Goal: Task Accomplishment & Management: Manage account settings

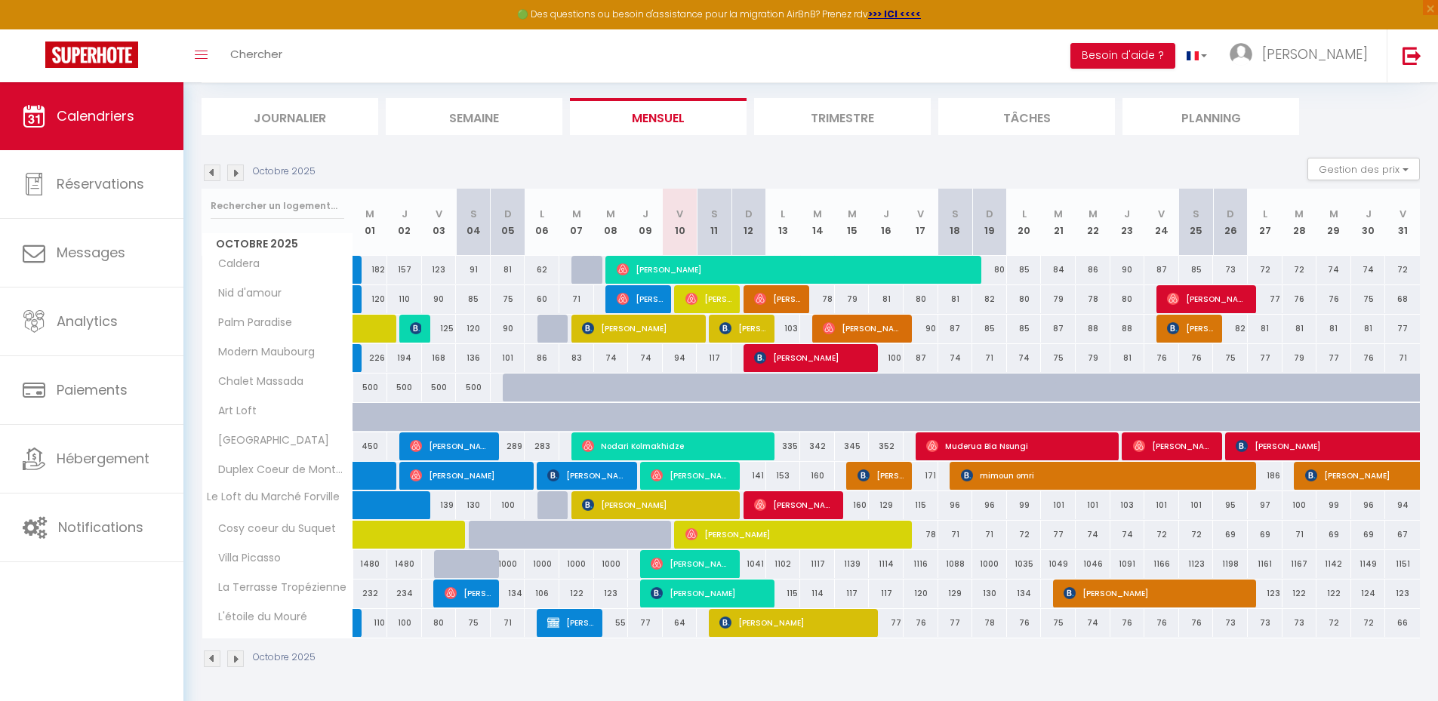
scroll to position [88, 0]
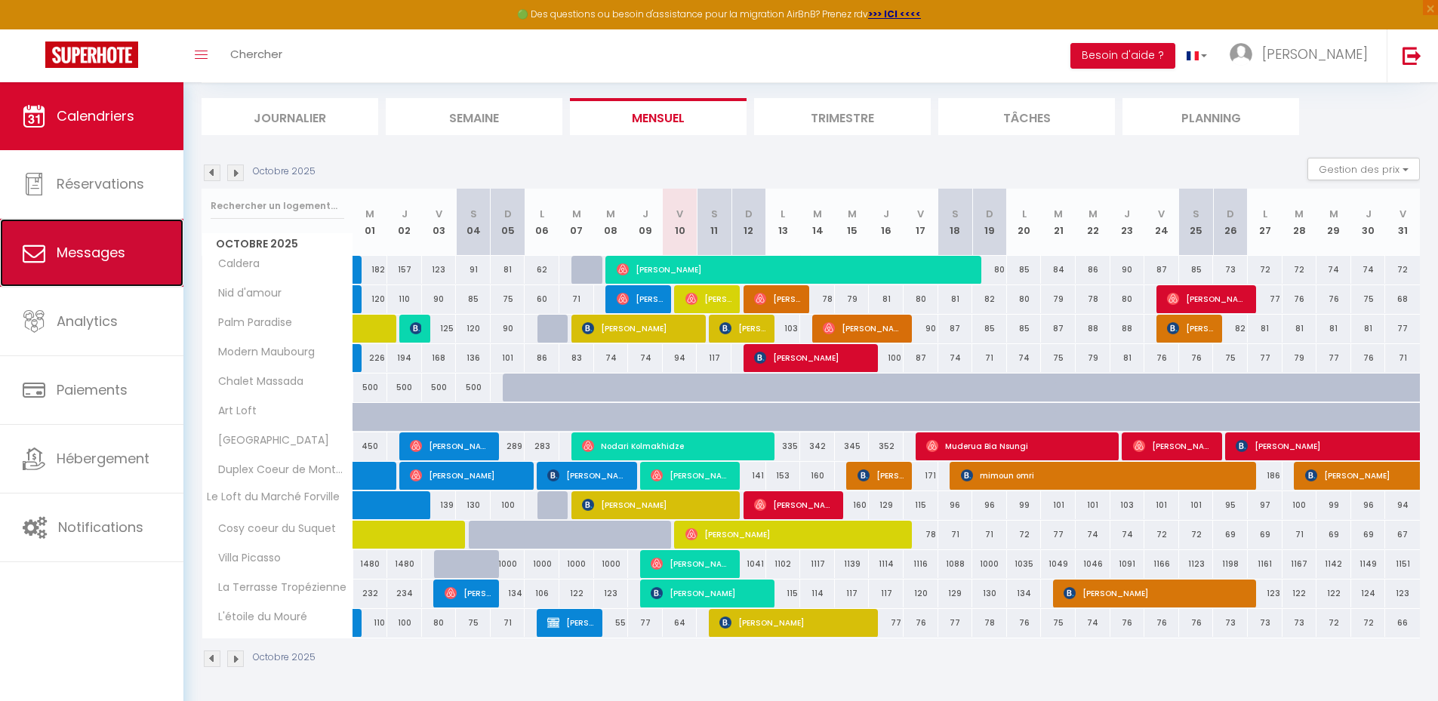
click at [93, 255] on span "Messages" at bounding box center [91, 252] width 69 height 19
select select "message"
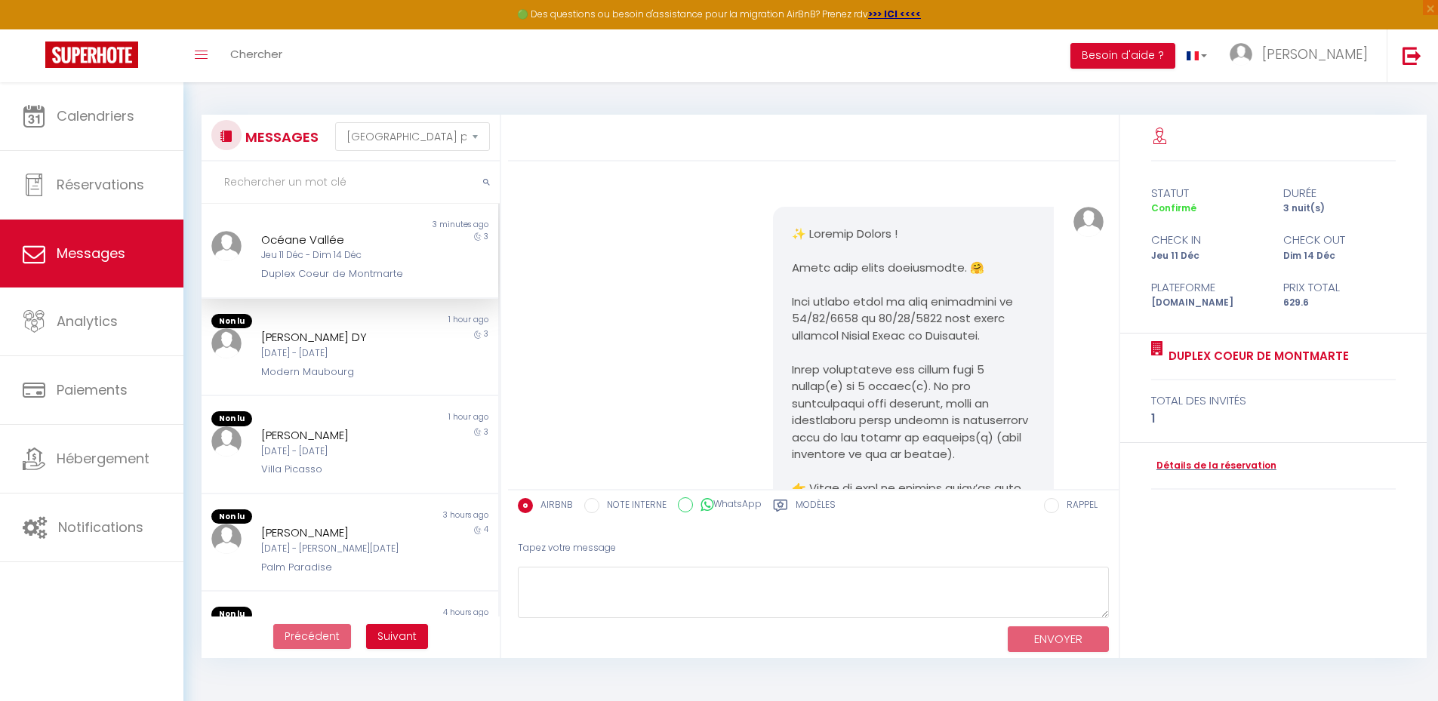
scroll to position [2864, 0]
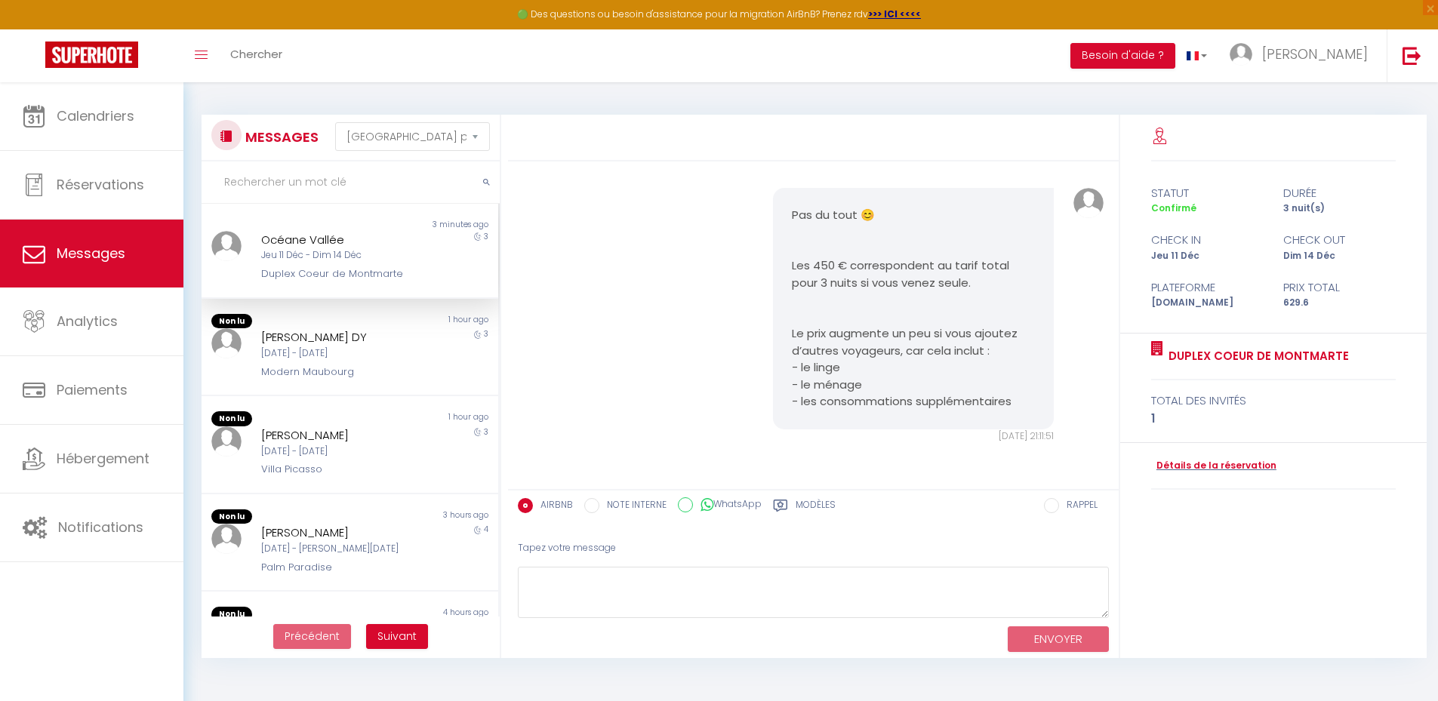
click at [334, 256] on div "Jeu 11 Déc - Dim 14 Déc" at bounding box center [337, 255] width 153 height 14
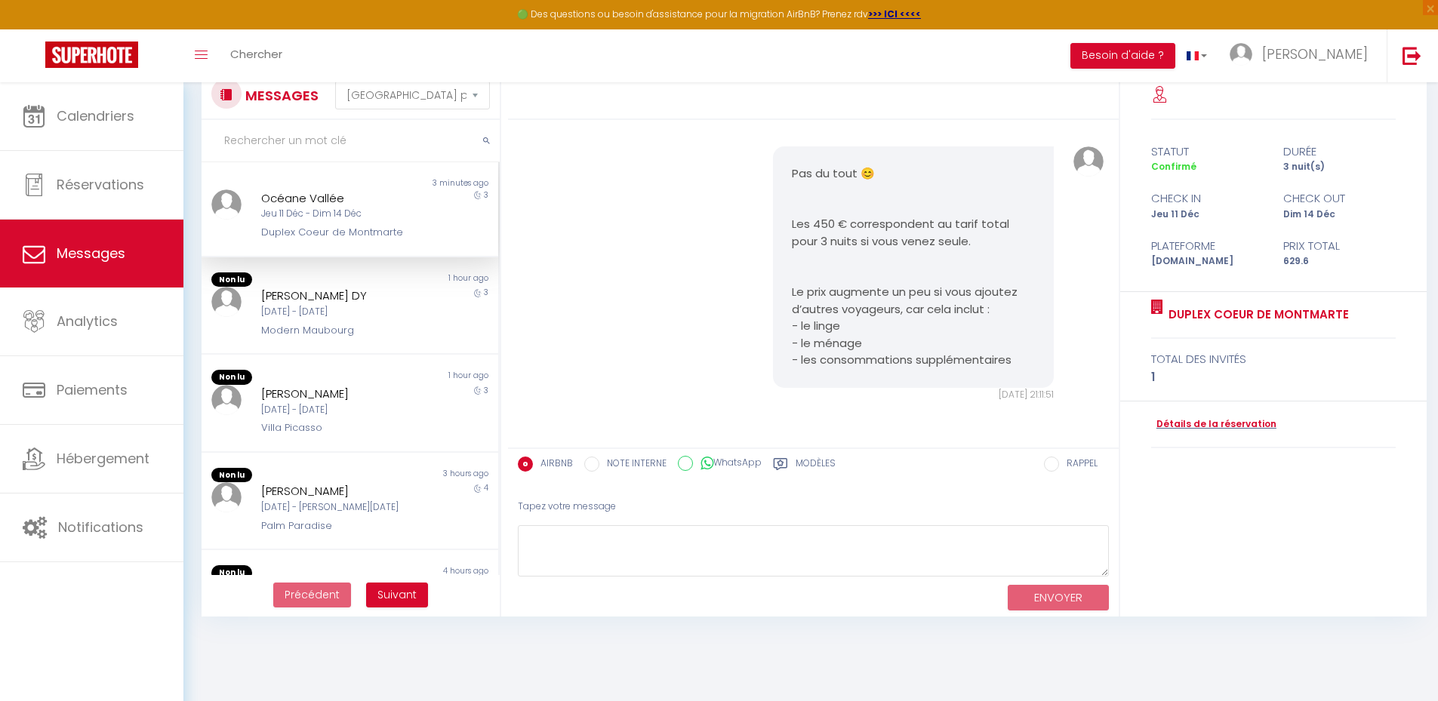
scroll to position [82, 0]
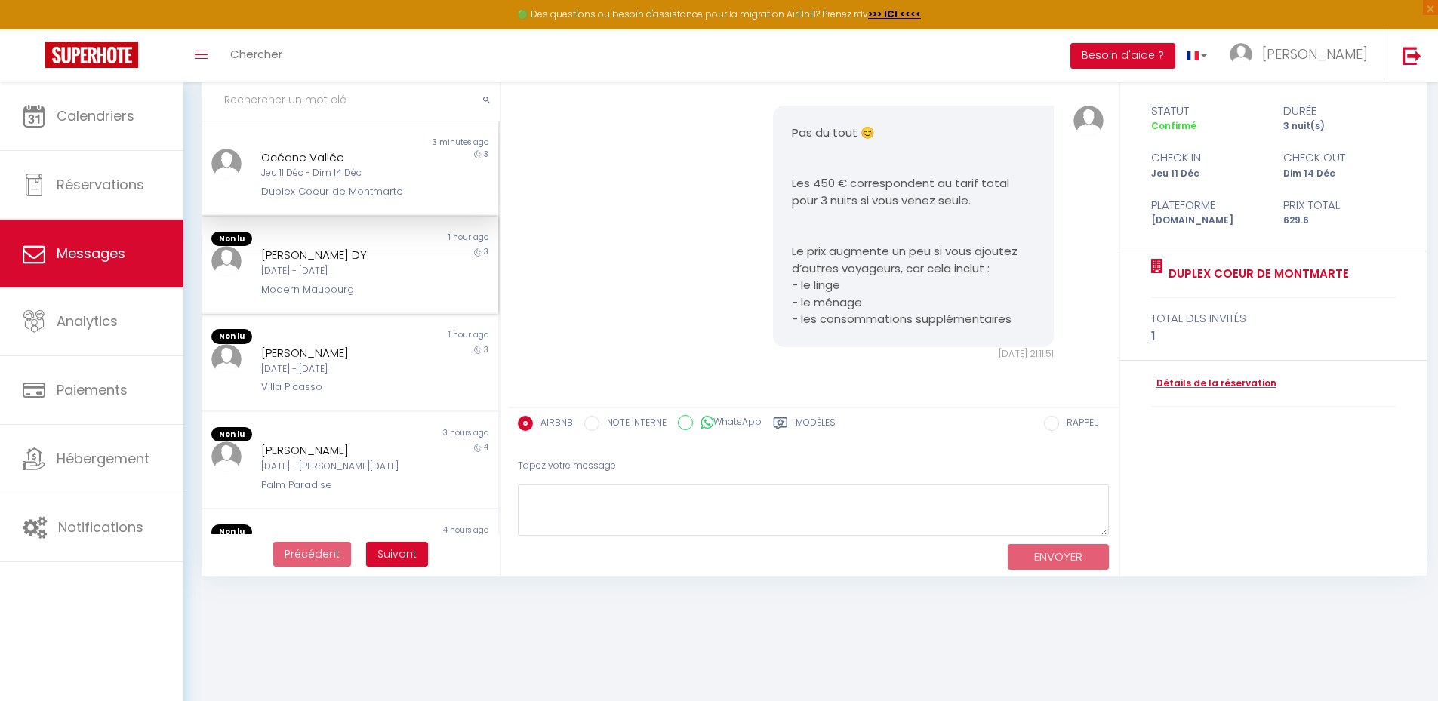
click at [337, 273] on div "[DATE] - [DATE]" at bounding box center [337, 271] width 153 height 14
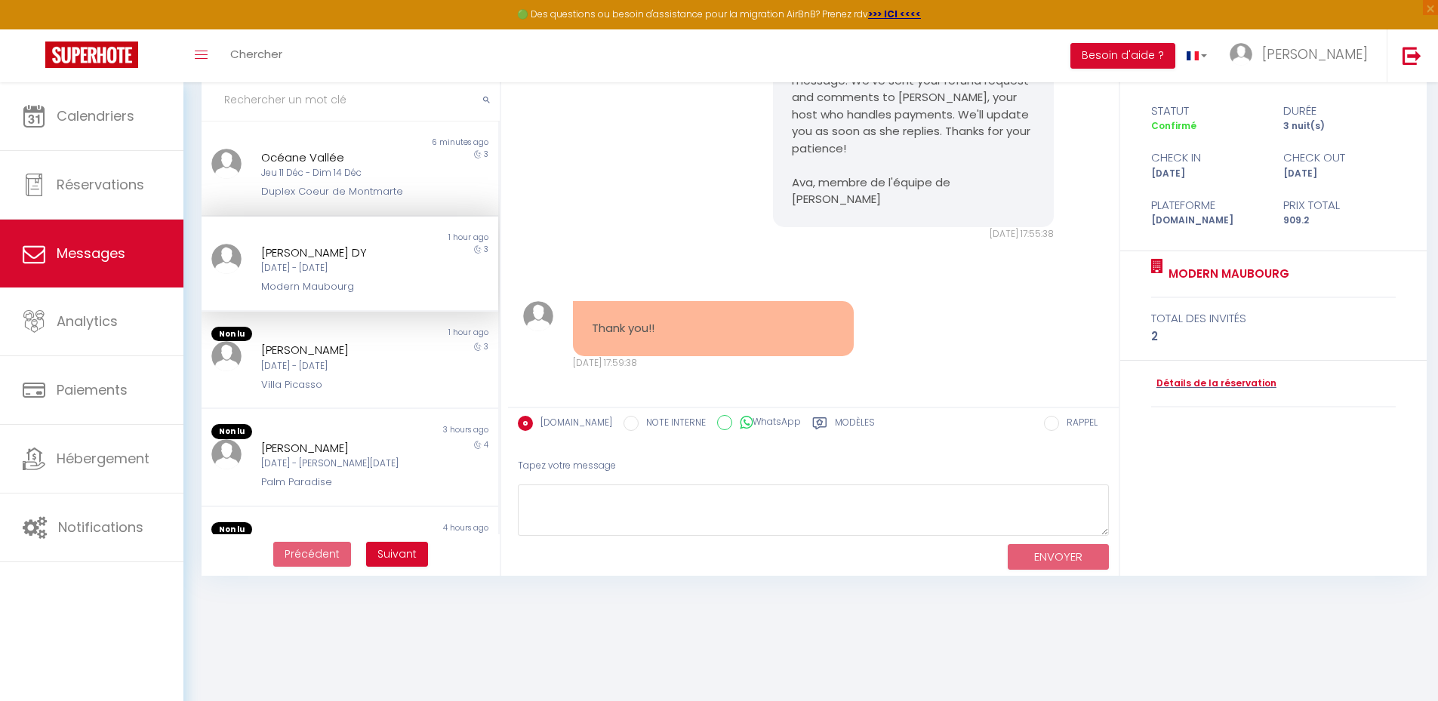
scroll to position [5796, 0]
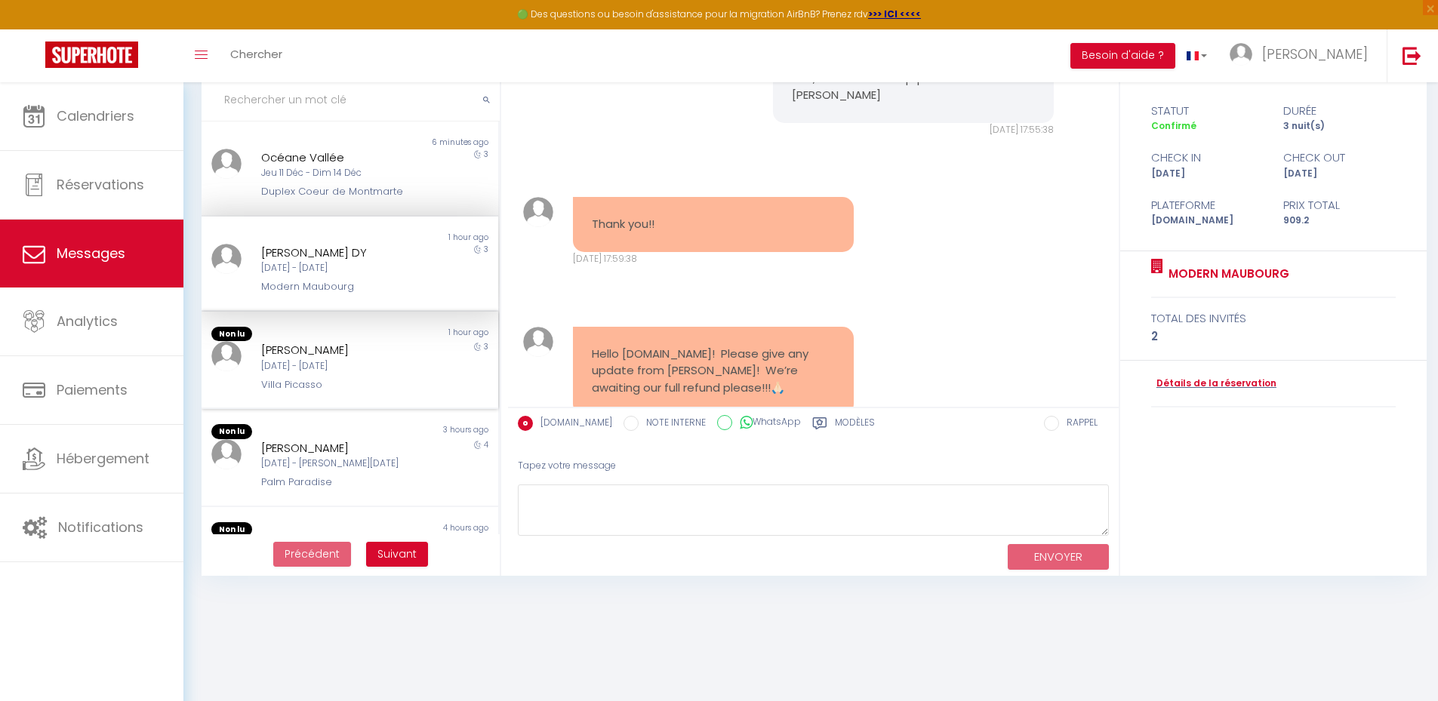
click at [356, 350] on div "[PERSON_NAME]" at bounding box center [337, 350] width 153 height 18
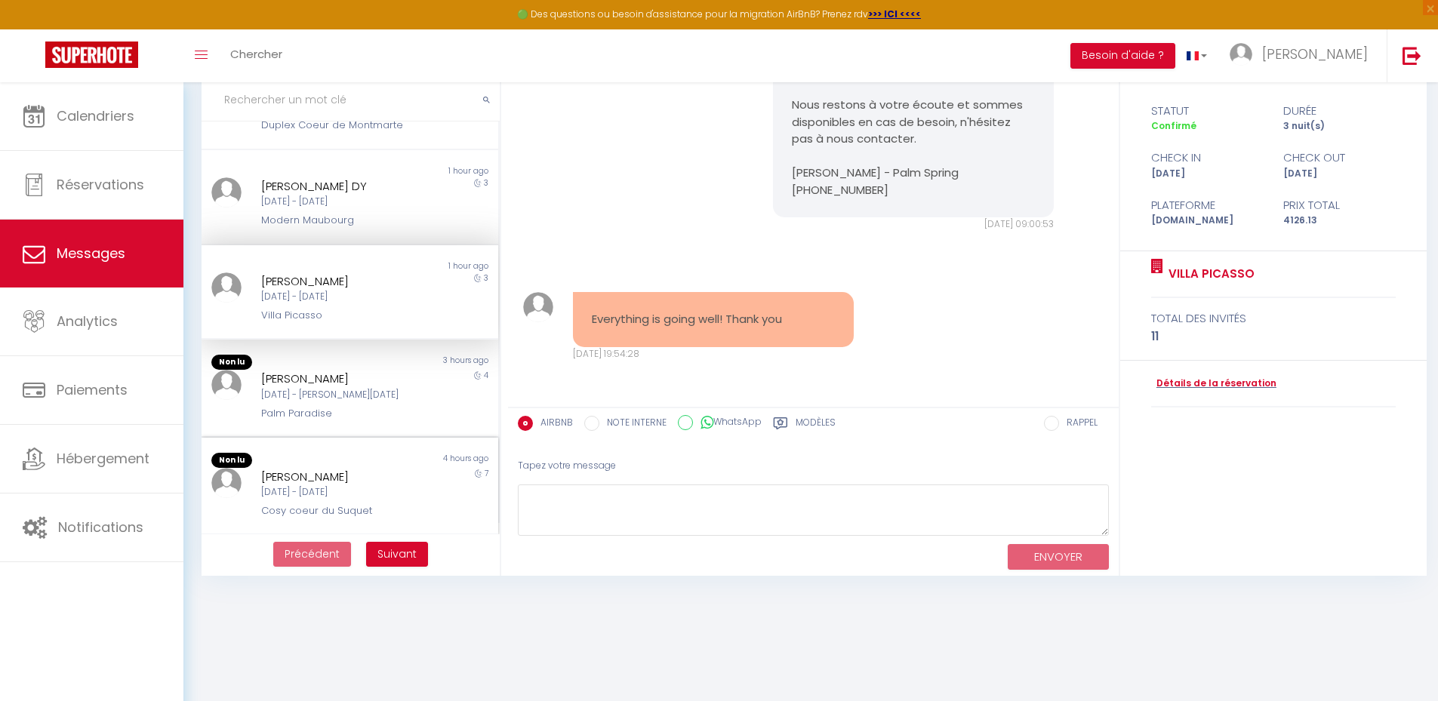
scroll to position [151, 0]
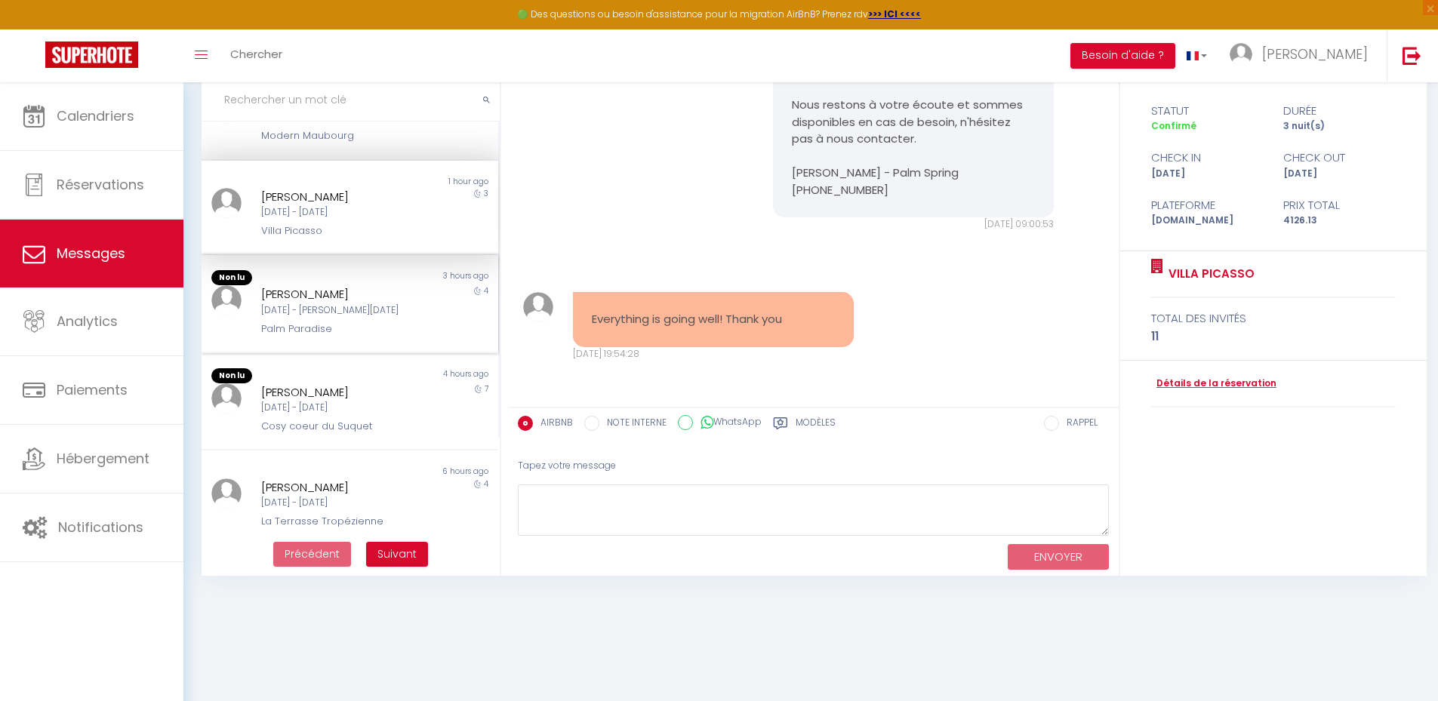
click at [291, 303] on div "[DATE] - [PERSON_NAME][DATE]" at bounding box center [337, 310] width 153 height 14
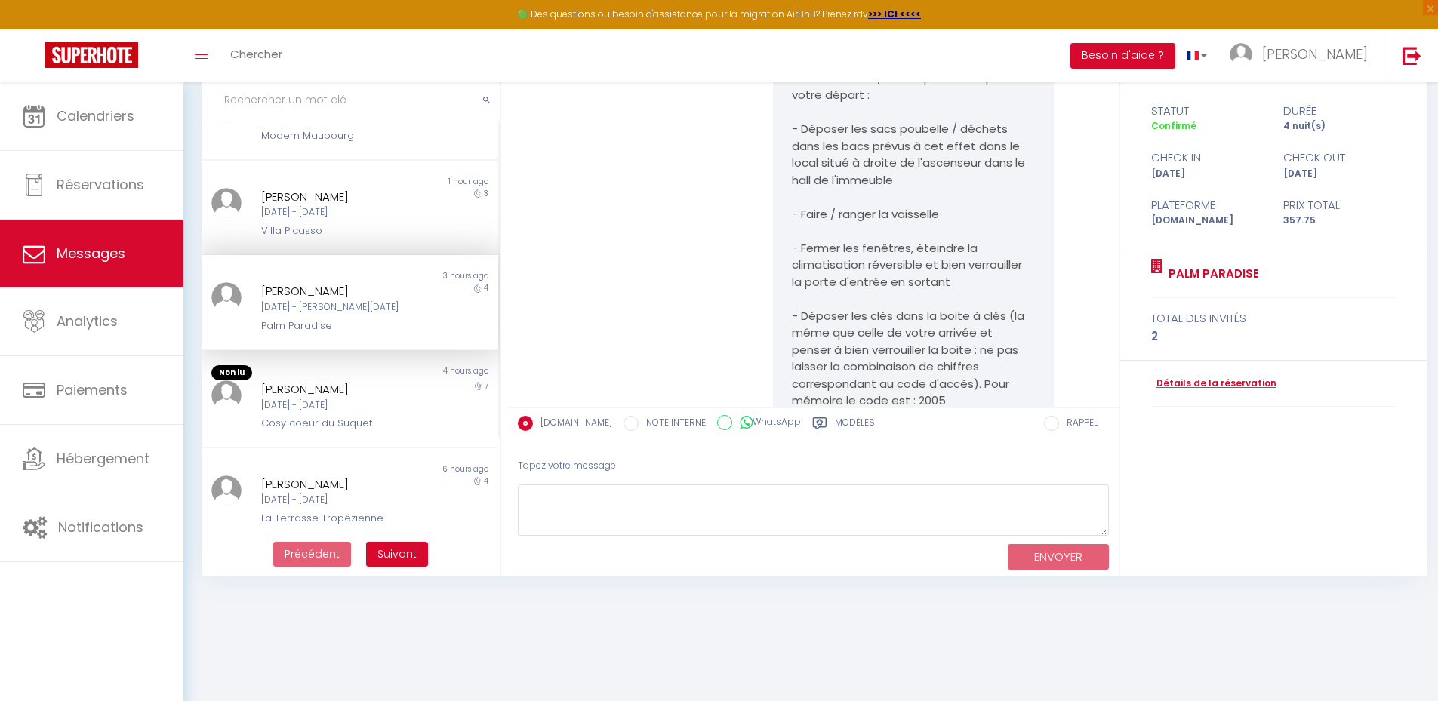
scroll to position [5503, 0]
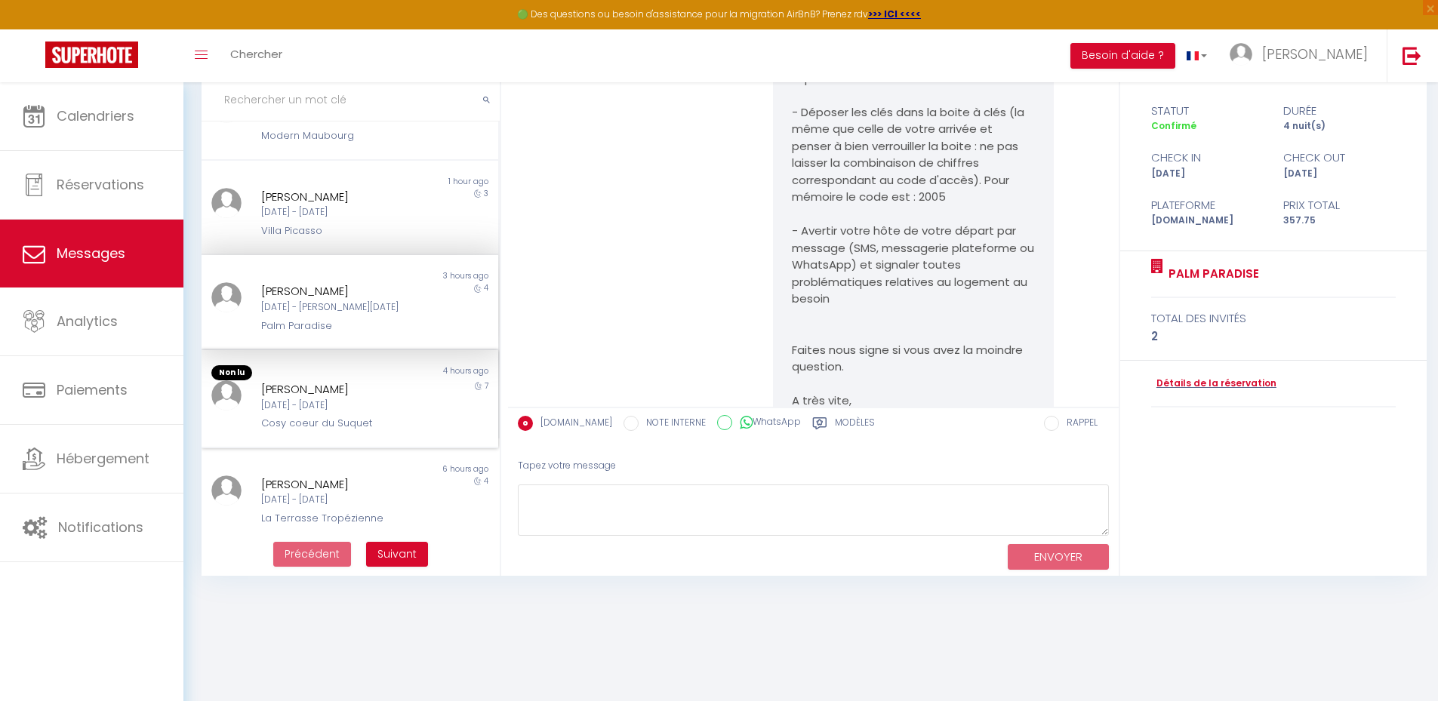
click at [350, 385] on div "[PERSON_NAME]" at bounding box center [337, 389] width 153 height 18
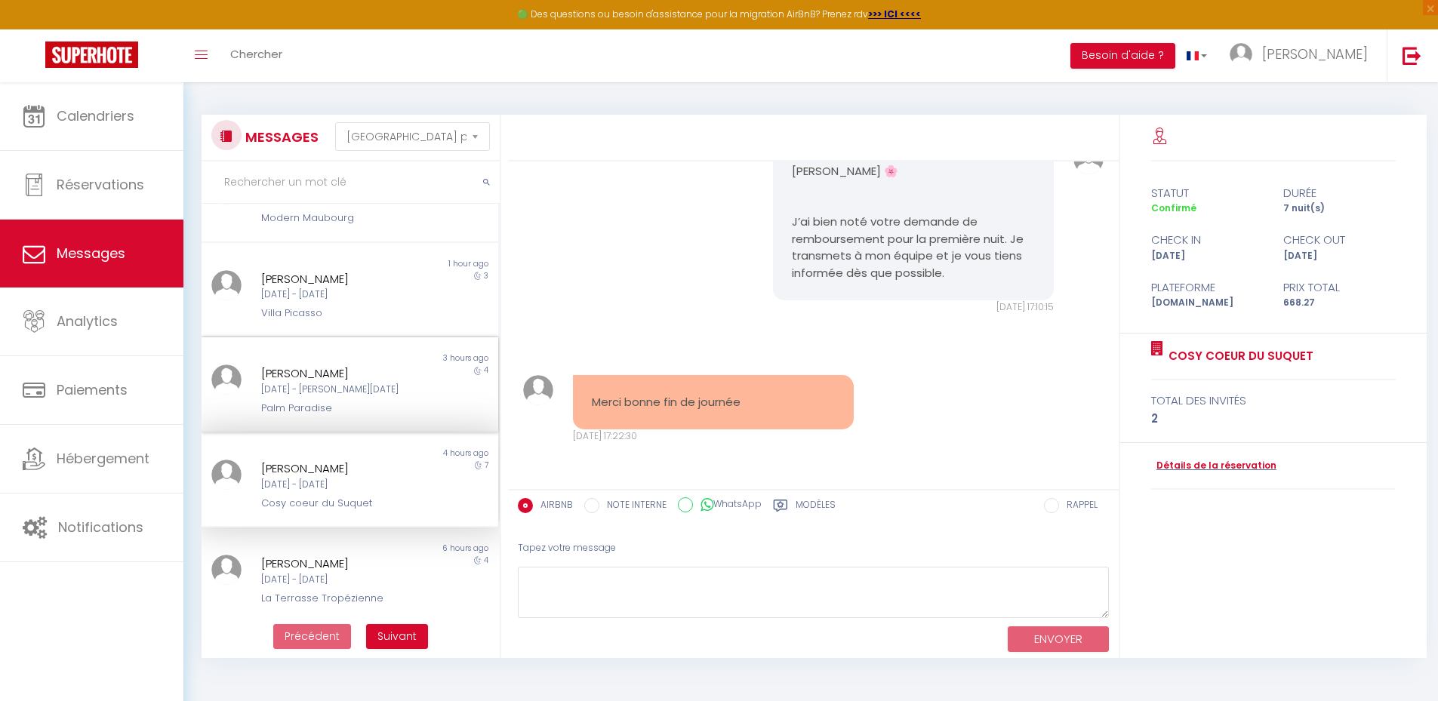
scroll to position [377, 0]
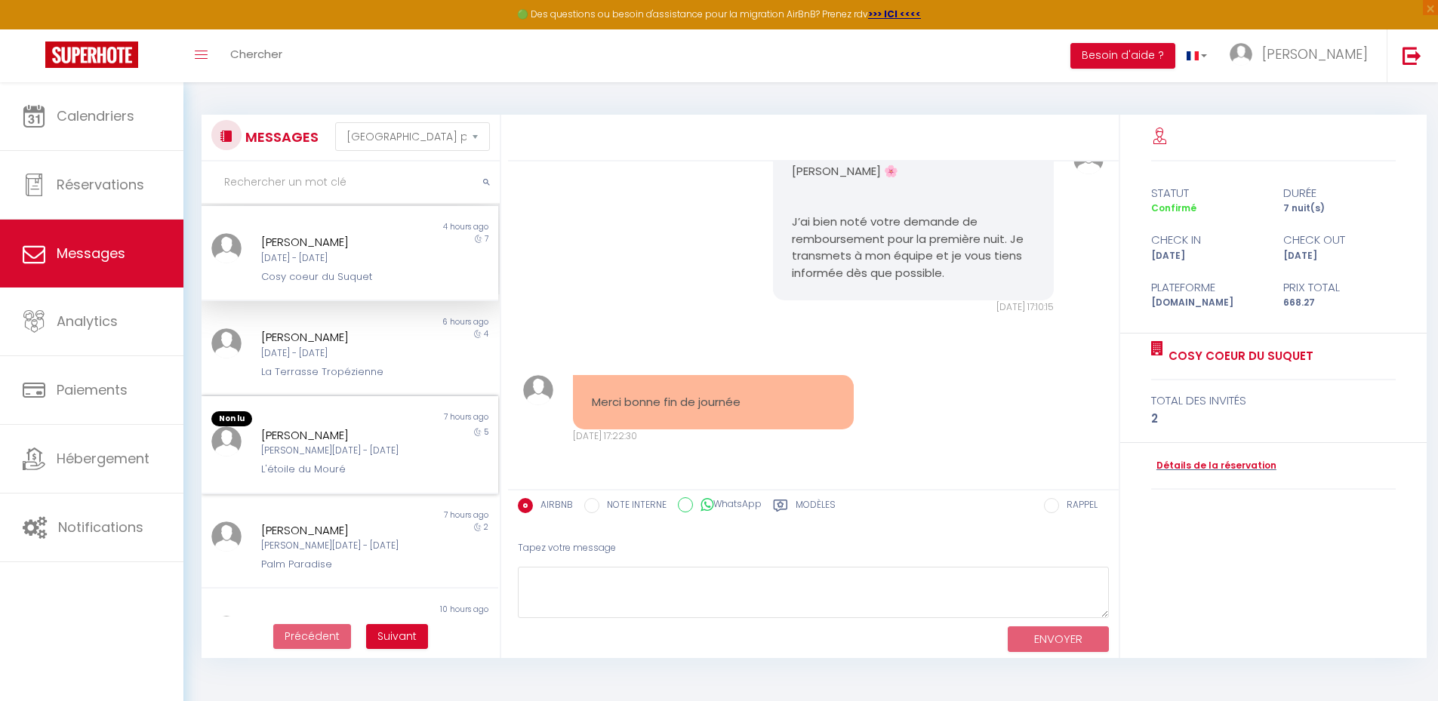
click at [311, 461] on div "[PERSON_NAME][DATE] - [DATE] L'étoile du Mouré" at bounding box center [337, 452] width 173 height 51
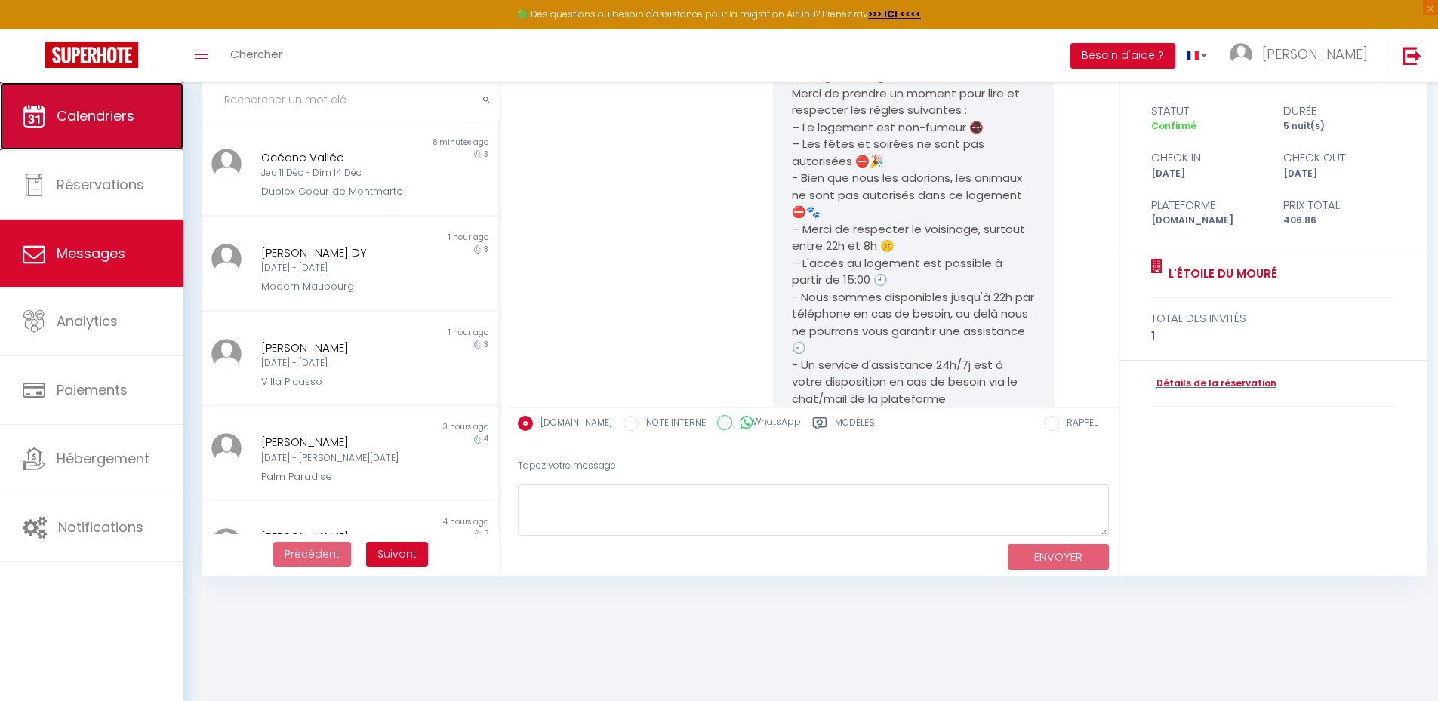
click at [101, 106] on span "Calendriers" at bounding box center [96, 115] width 78 height 19
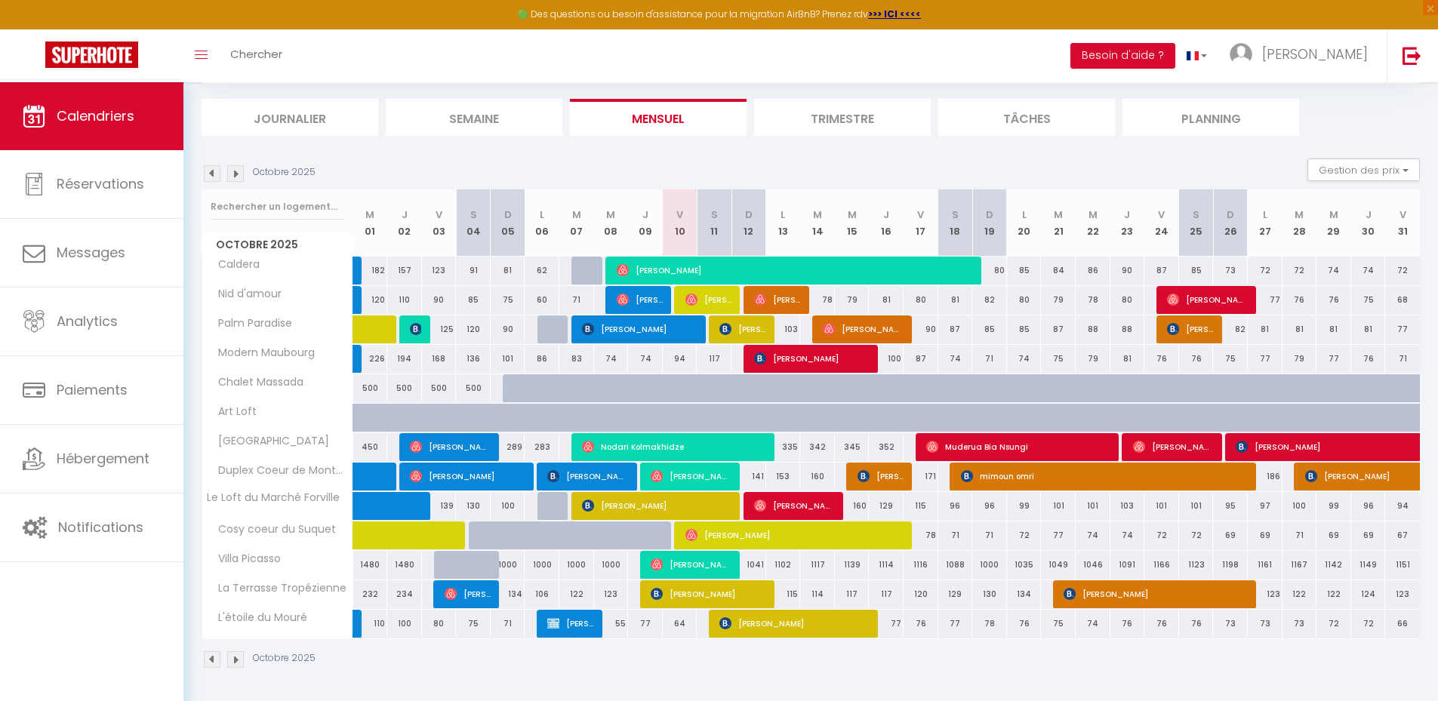
scroll to position [88, 0]
click at [743, 326] on span "[PERSON_NAME]" at bounding box center [742, 328] width 46 height 29
select select "OK"
select select "KO"
select select "0"
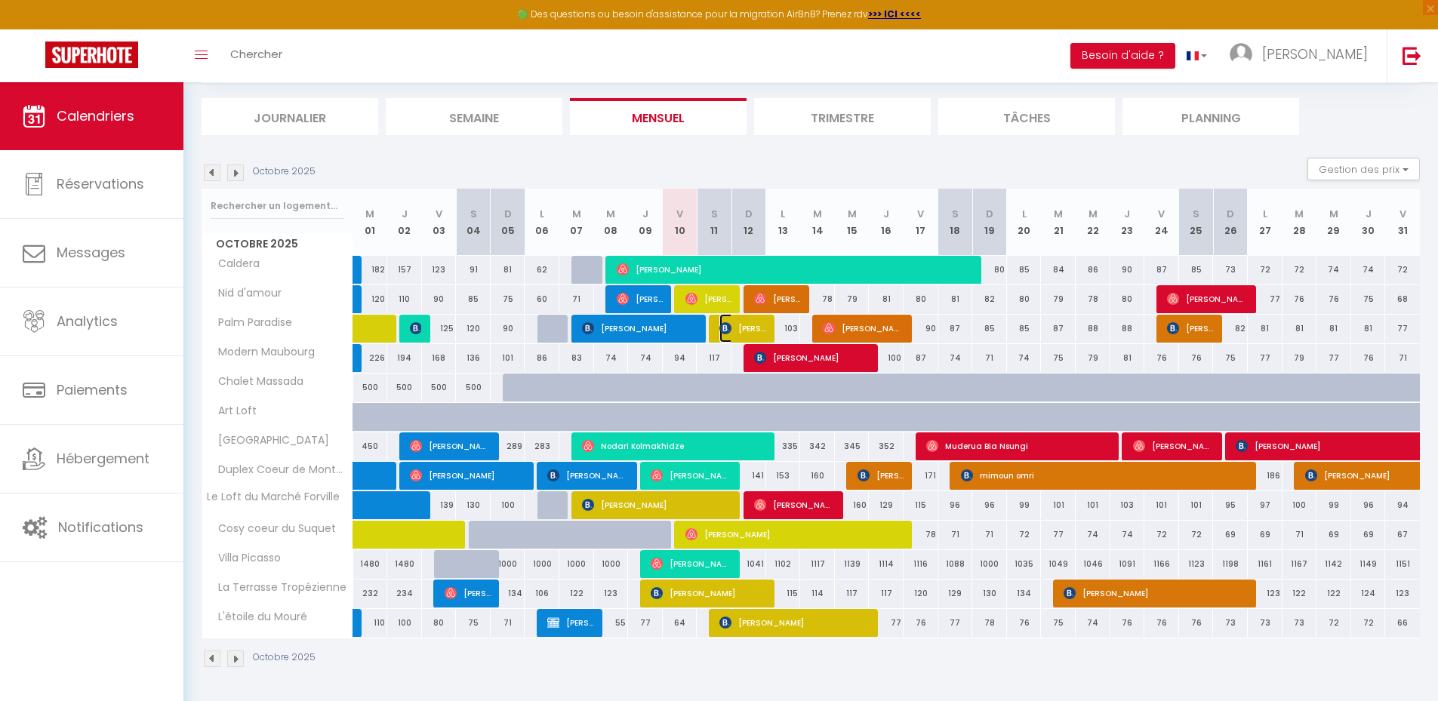
select select "0"
select select "1"
select select
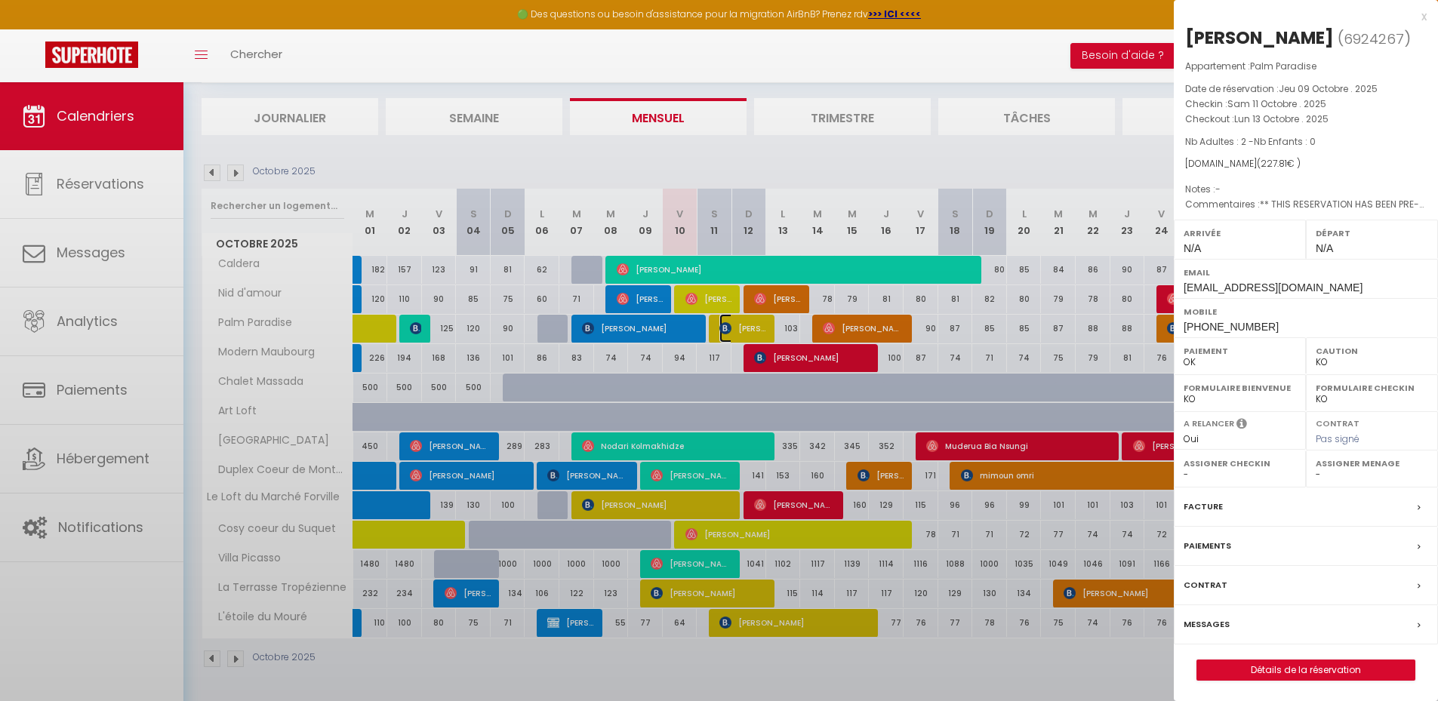
select select "53290"
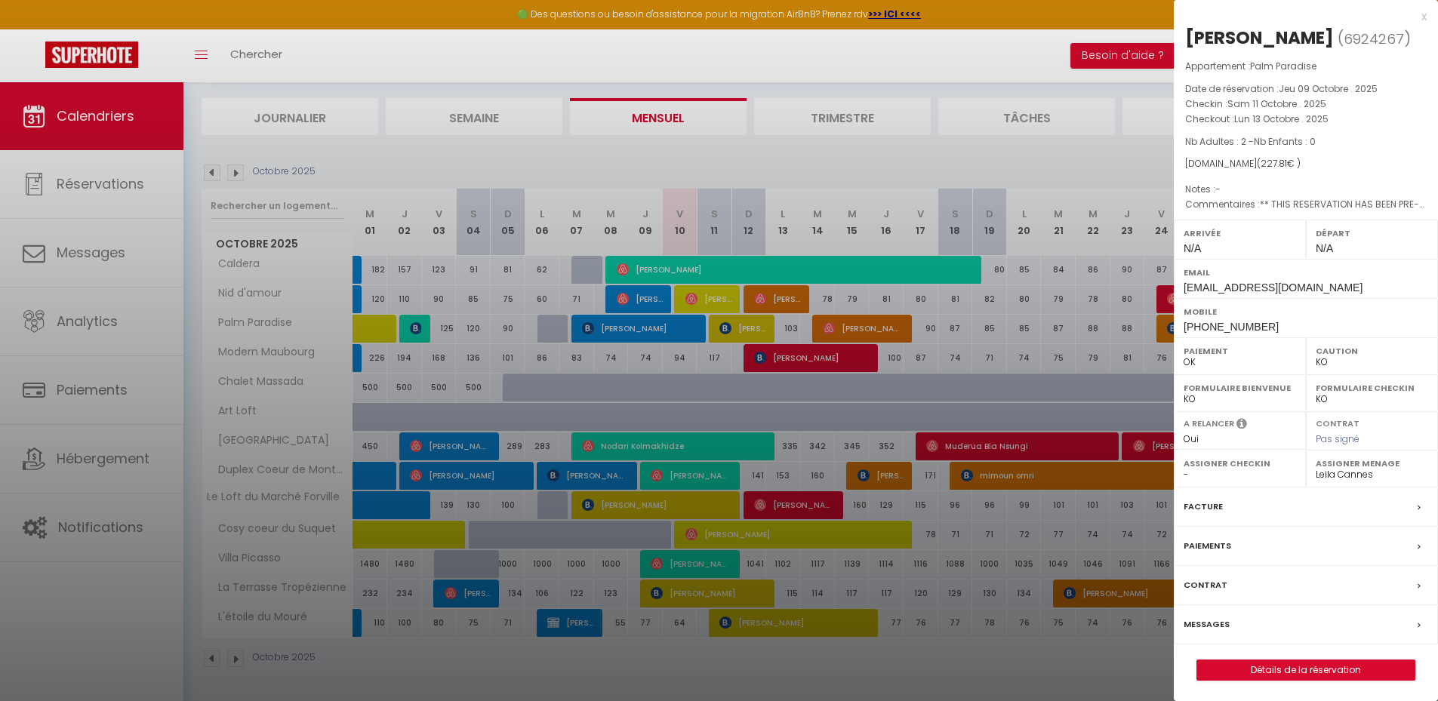
click at [625, 159] on div at bounding box center [719, 350] width 1438 height 701
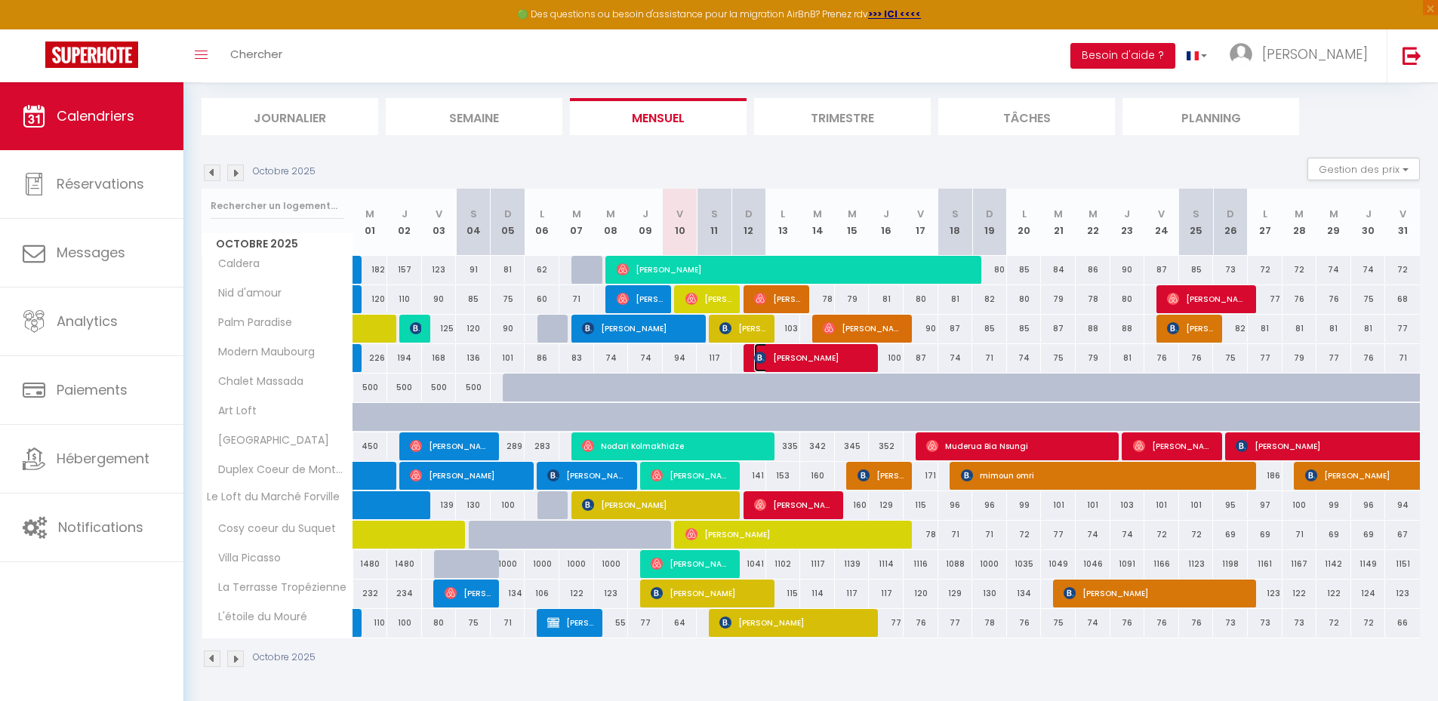
click at [781, 357] on span "[PERSON_NAME]" at bounding box center [812, 357] width 116 height 29
select select
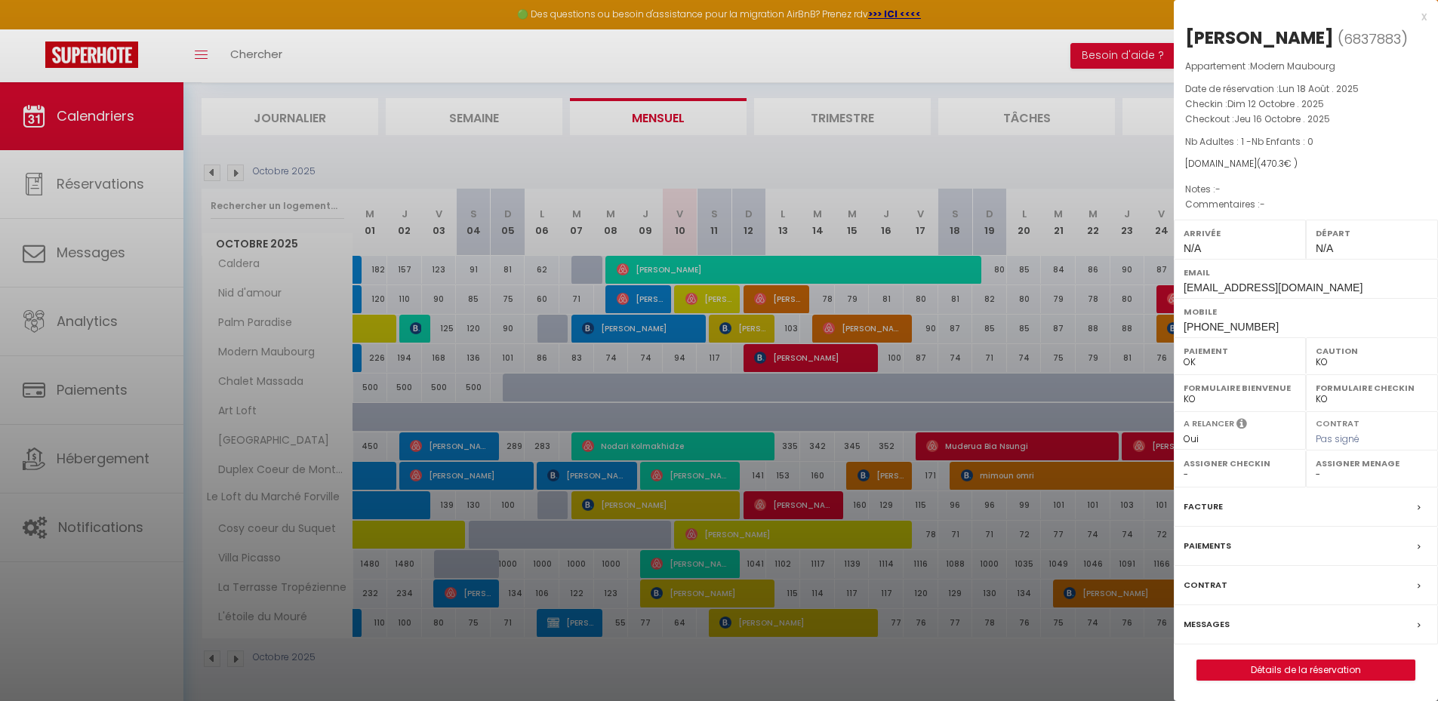
click at [1216, 625] on label "Messages" at bounding box center [1207, 625] width 46 height 16
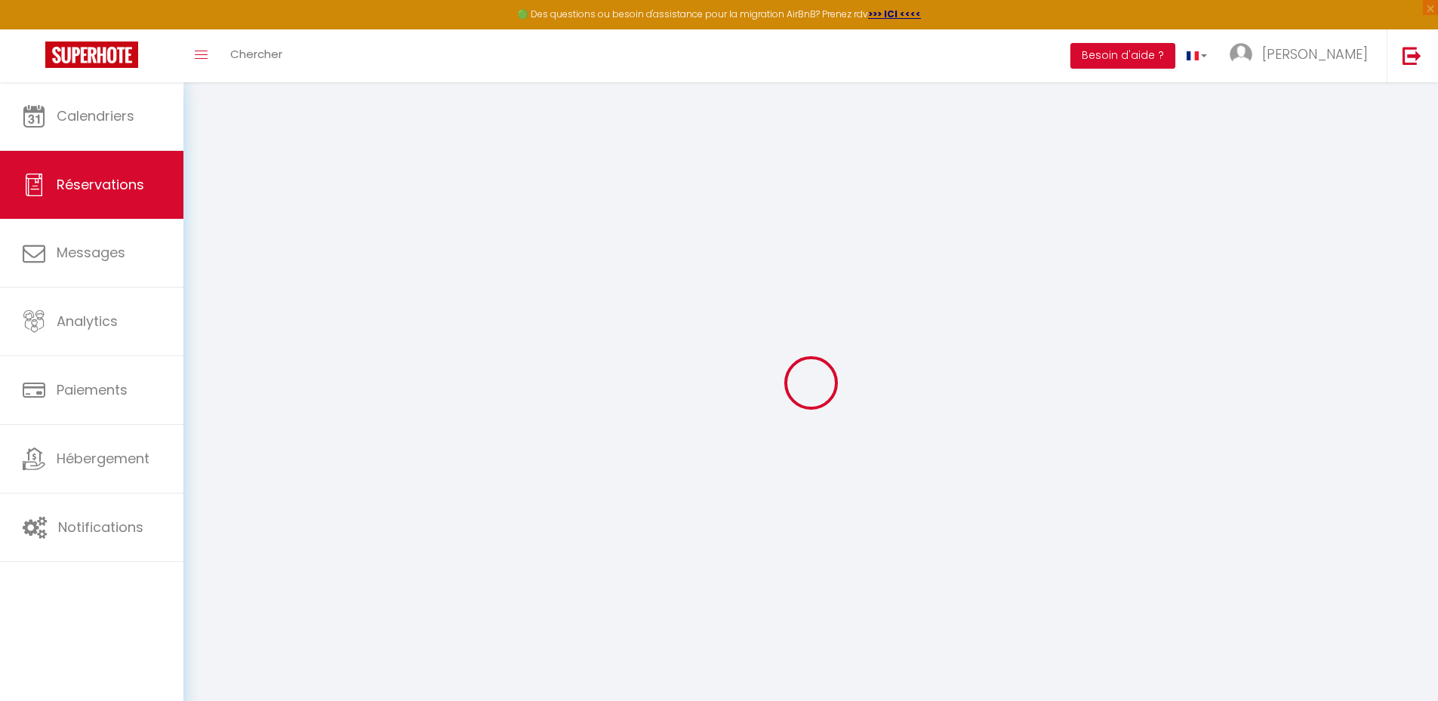
select select
checkbox input "false"
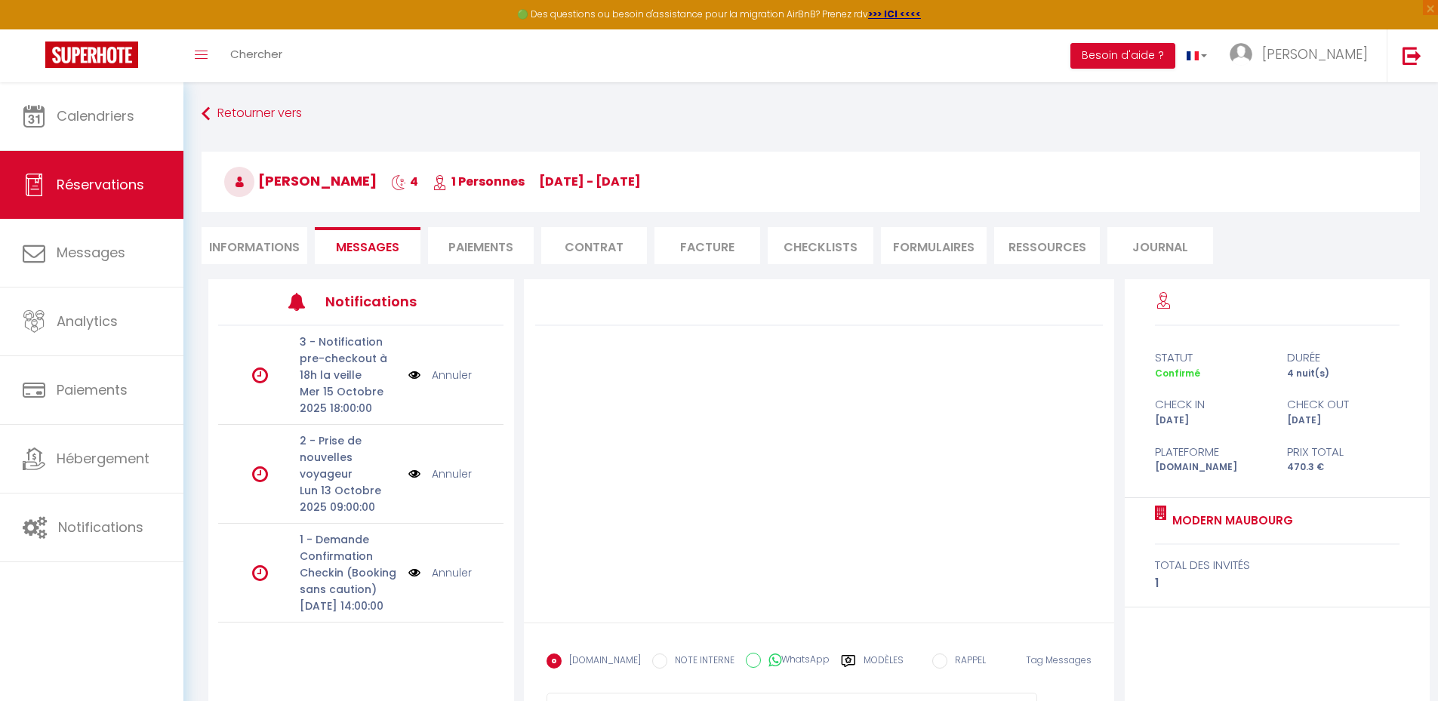
click at [408, 580] on img at bounding box center [414, 573] width 12 height 17
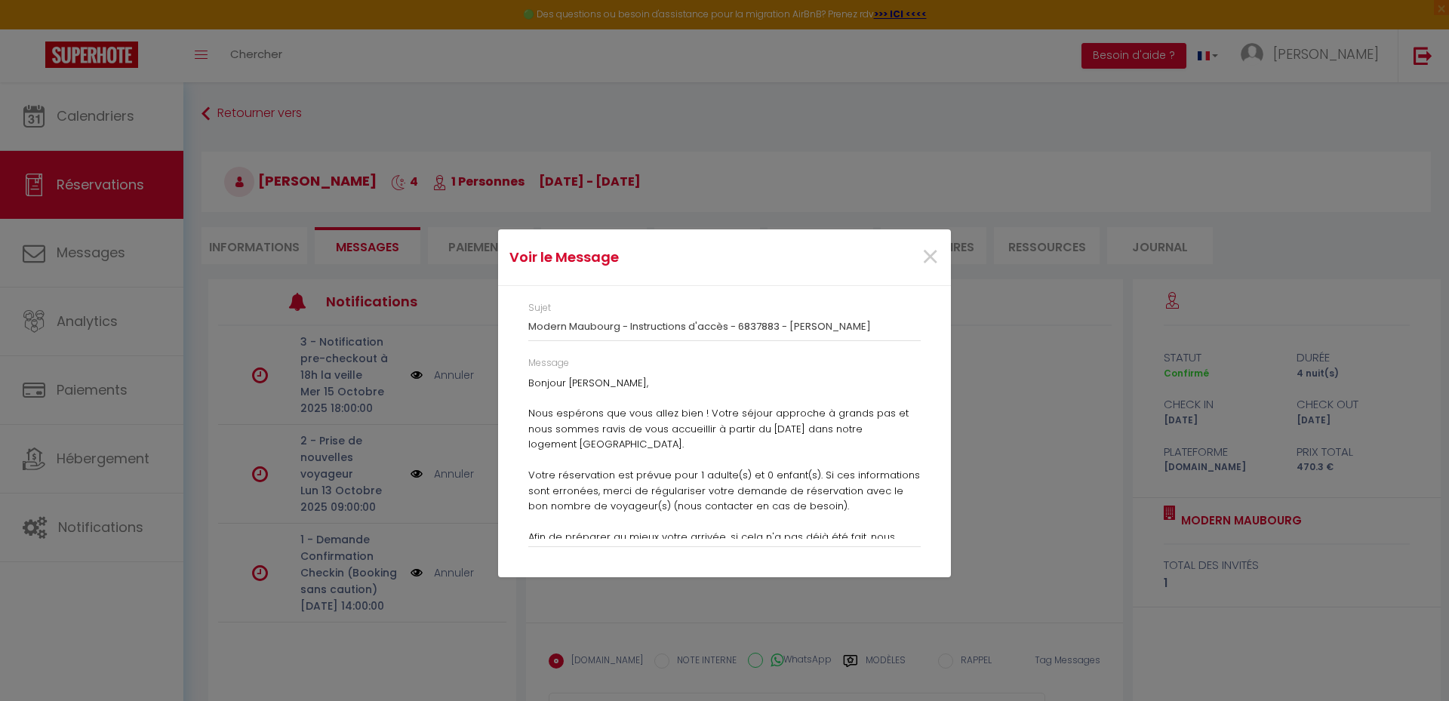
click at [408, 580] on div "Voir le Message × Sujet Modern Maubourg - Instructions d'accès - 6837883 - [PER…" at bounding box center [724, 350] width 1449 height 701
click at [251, 482] on div "Voir le Message × Sujet Modern Maubourg - Instructions d'accès - 6837883 - [PER…" at bounding box center [724, 350] width 1449 height 701
click at [934, 260] on span "×" at bounding box center [930, 257] width 19 height 45
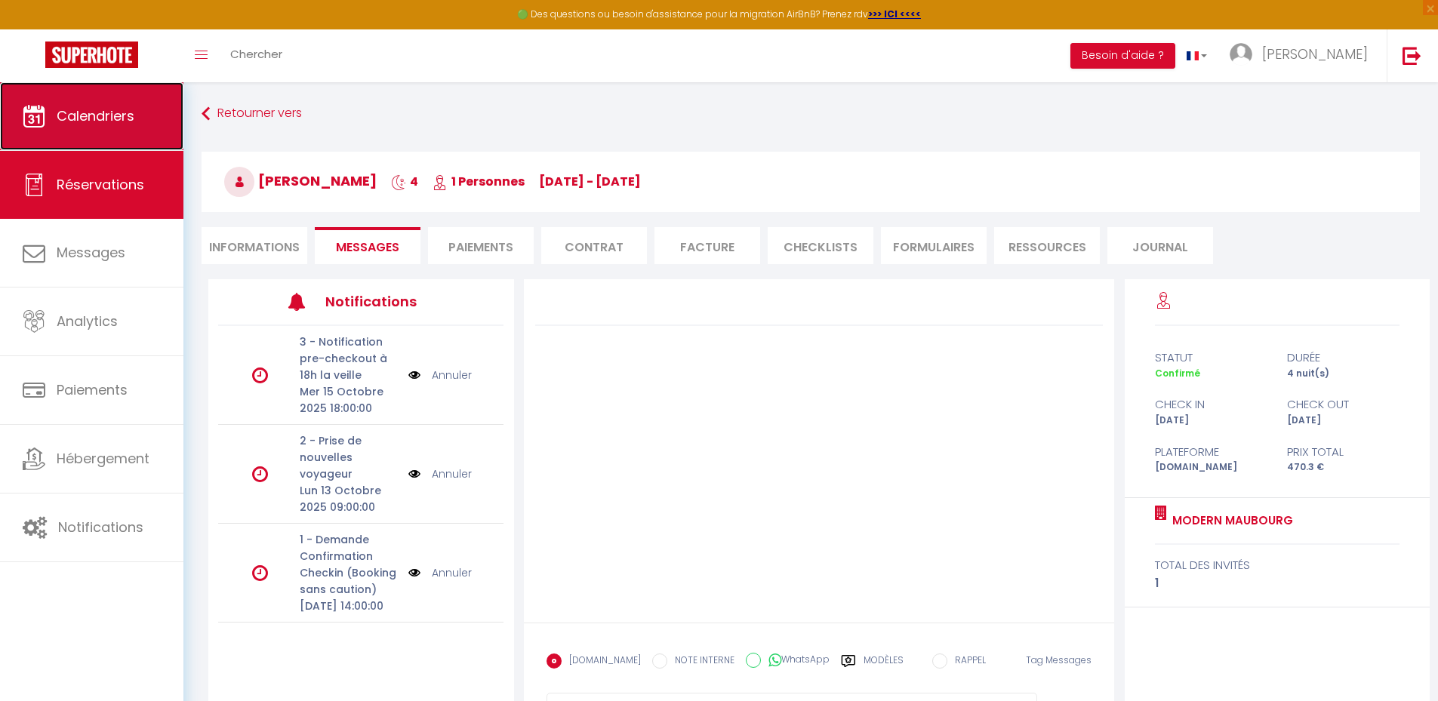
click at [122, 83] on link "Calendriers" at bounding box center [91, 116] width 183 height 68
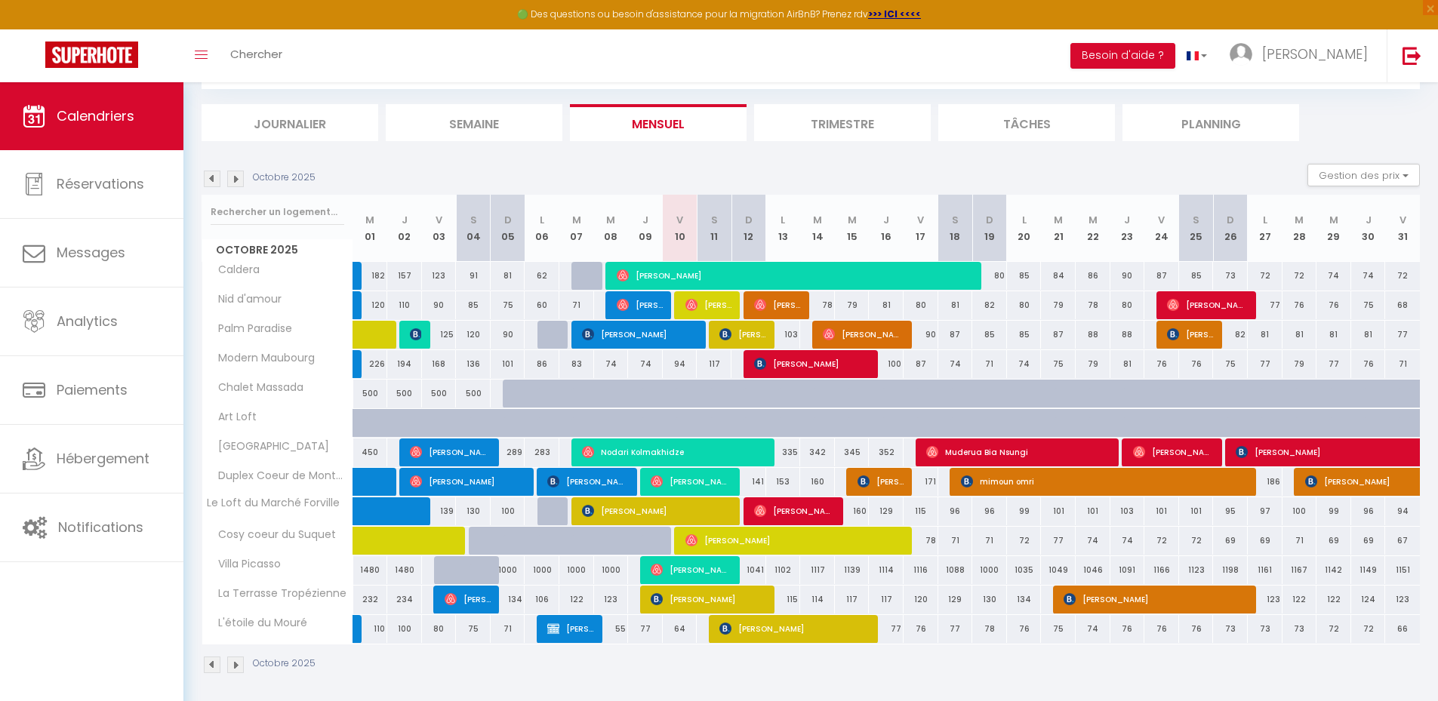
scroll to position [88, 0]
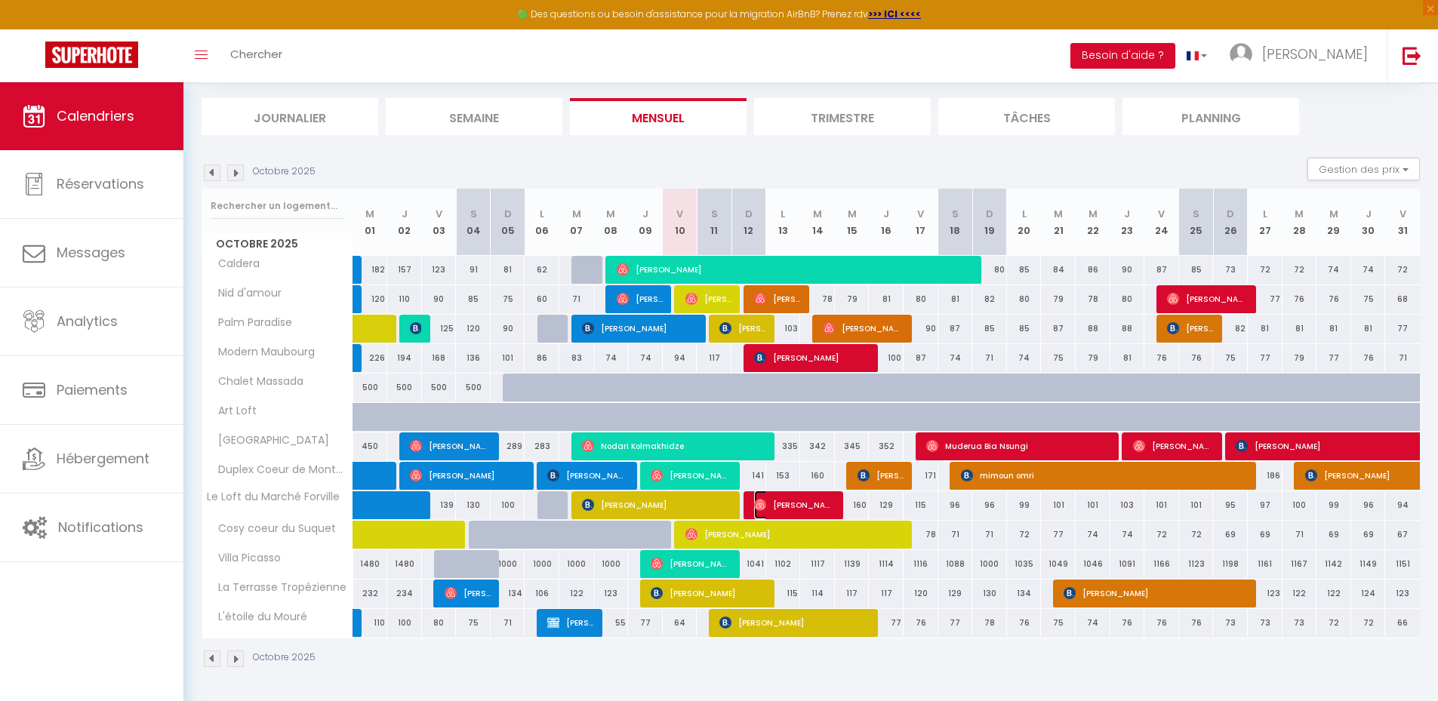
click at [780, 504] on span "[PERSON_NAME]" at bounding box center [794, 505] width 81 height 29
select select "OK"
select select "0"
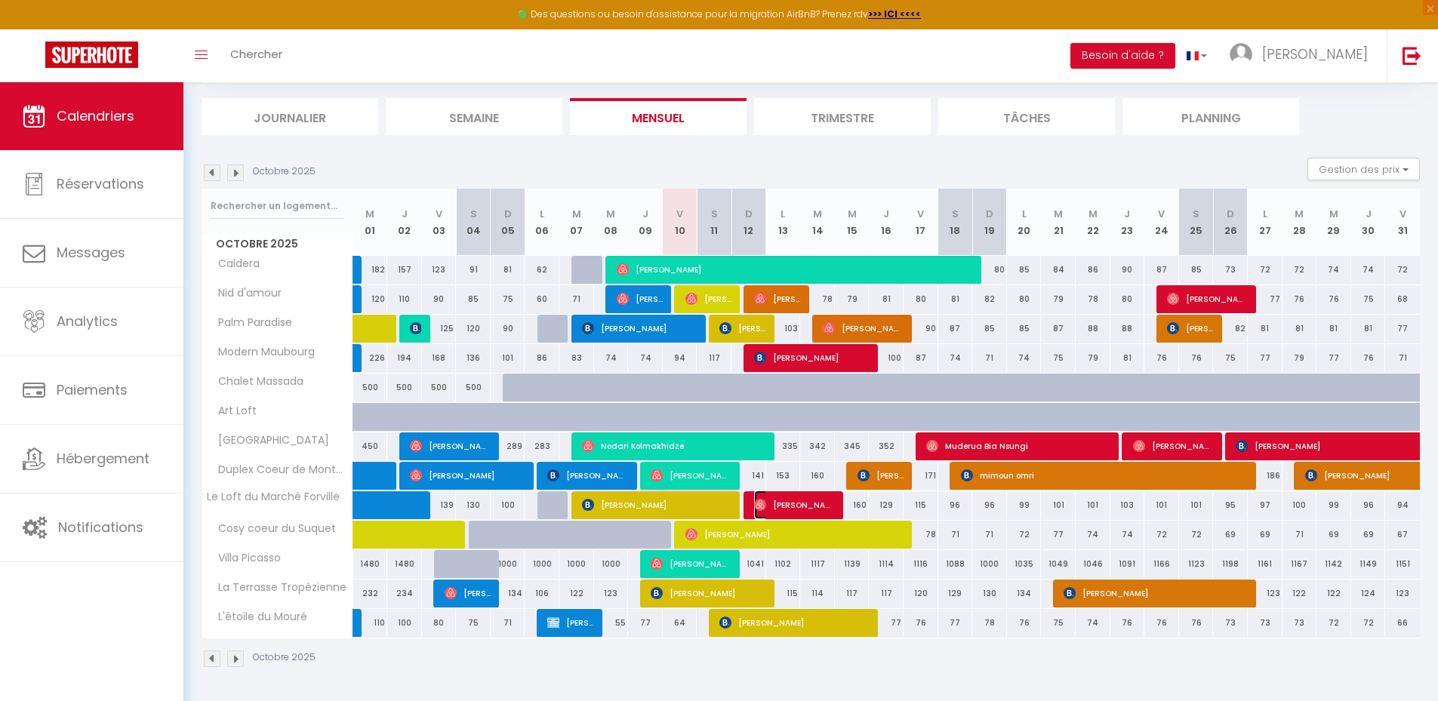
select select "1"
select select
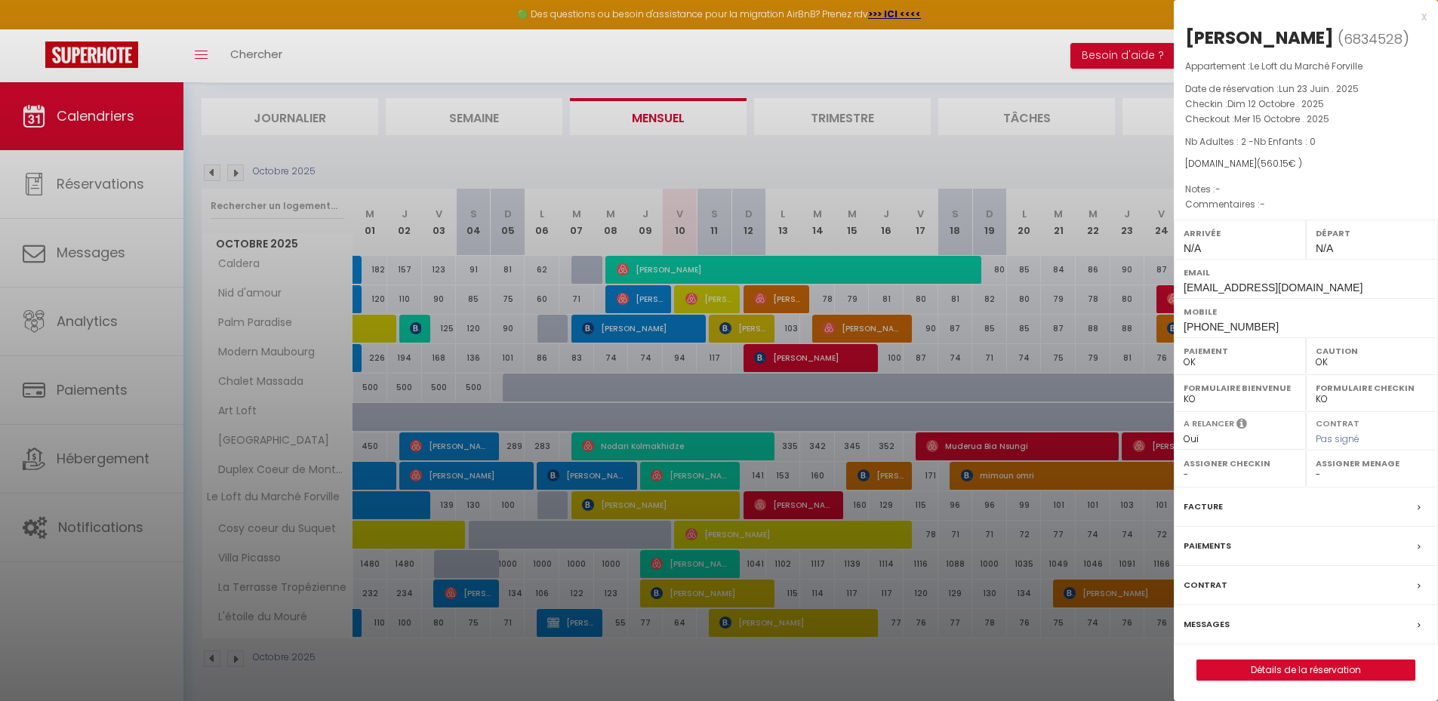
click at [1231, 627] on div "Messages" at bounding box center [1306, 624] width 264 height 39
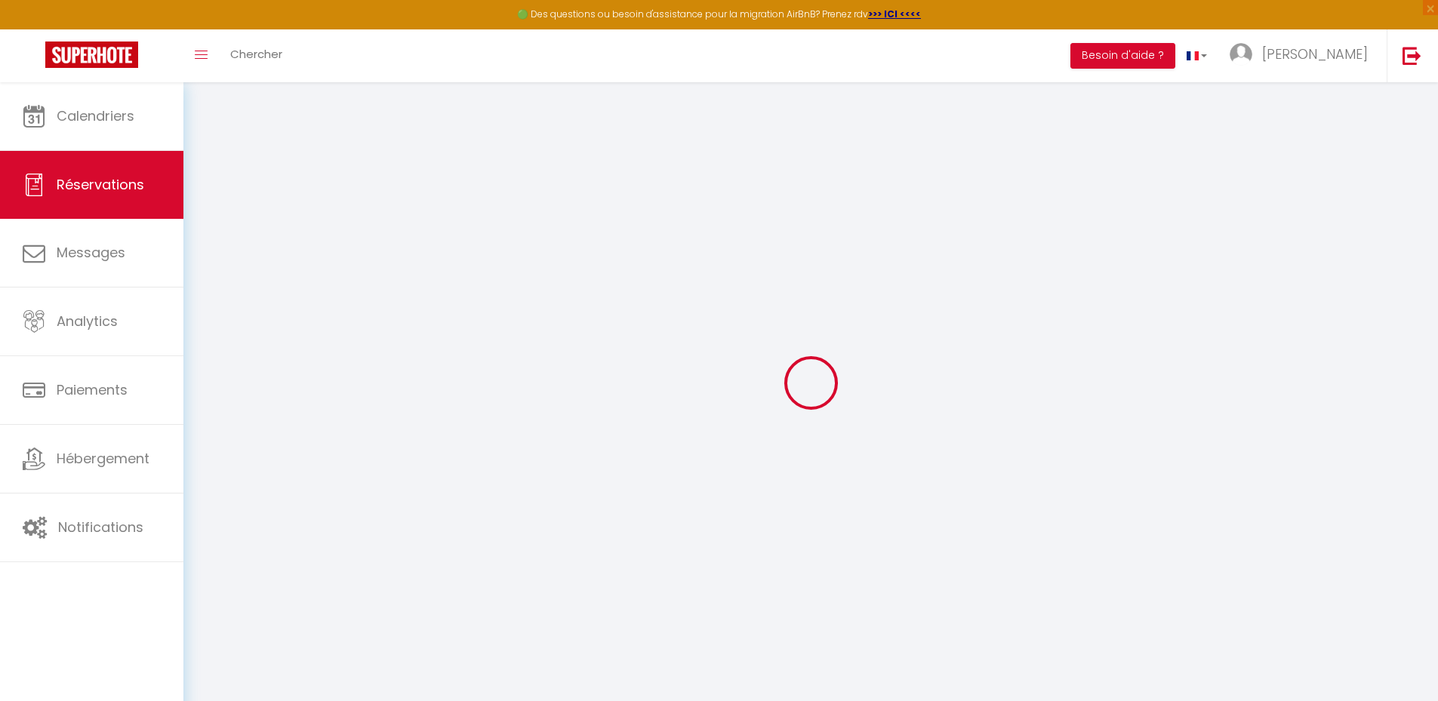
select select
checkbox input "false"
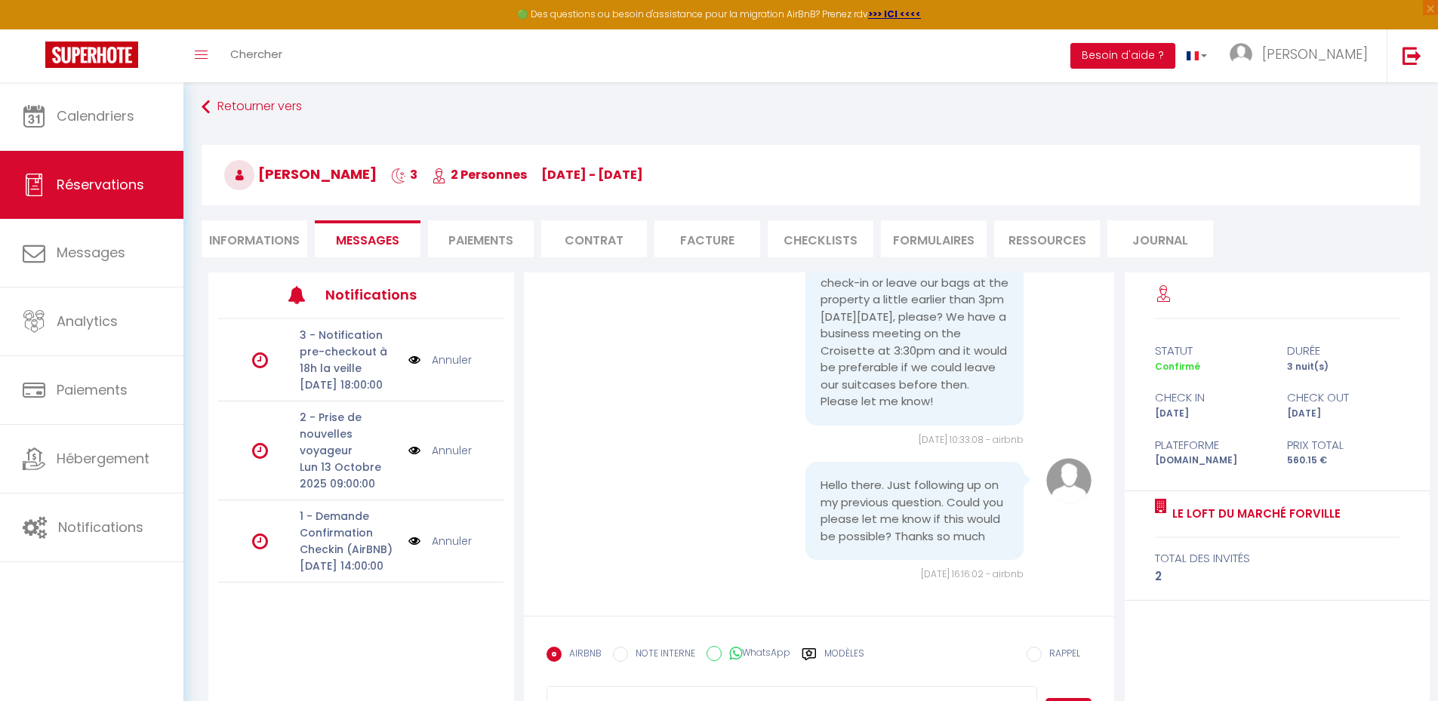
scroll to position [1894, 0]
